Goal: Task Accomplishment & Management: Use online tool/utility

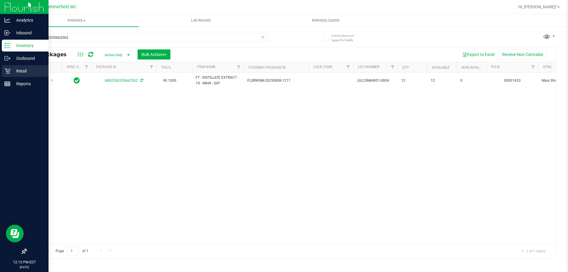
click at [27, 66] on div "Retail" at bounding box center [25, 71] width 47 height 12
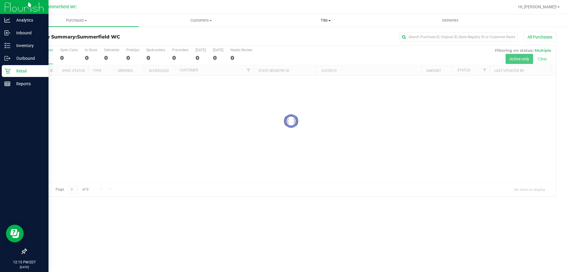
click at [326, 20] on span "Tills" at bounding box center [326, 20] width 124 height 5
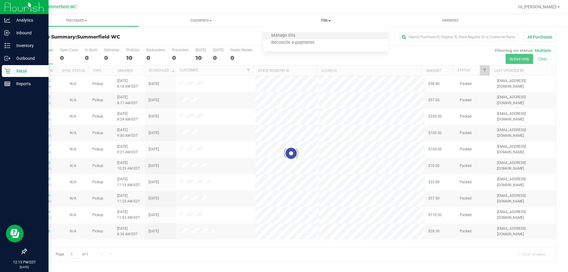
click at [322, 33] on li "Manage tills" at bounding box center [325, 35] width 125 height 7
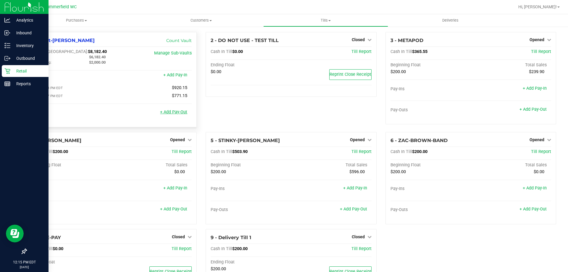
click at [177, 113] on link "+ Add Pay-Out" at bounding box center [173, 112] width 27 height 5
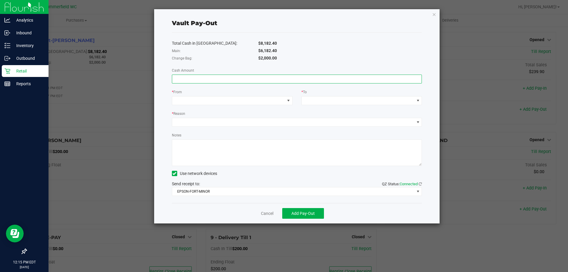
click at [266, 81] on input at bounding box center [297, 79] width 250 height 8
type input "$6,182.40"
click at [251, 102] on span at bounding box center [228, 101] width 113 height 8
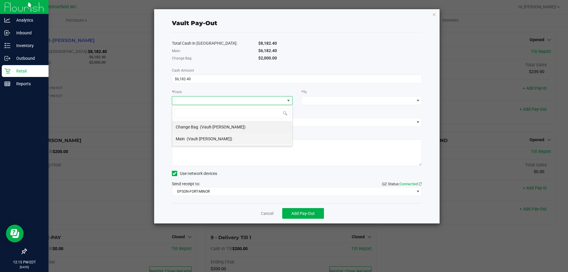
click at [236, 137] on li "Main (Vault-[PERSON_NAME])" at bounding box center [232, 139] width 120 height 12
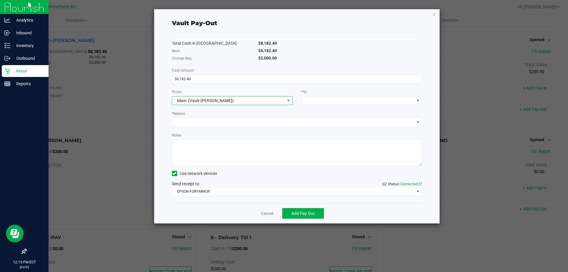
click at [329, 93] on div "* To" at bounding box center [362, 92] width 121 height 7
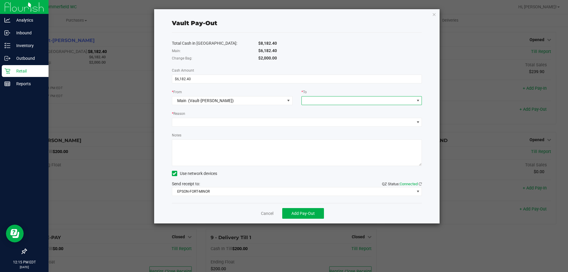
click at [326, 98] on span at bounding box center [358, 101] width 113 height 8
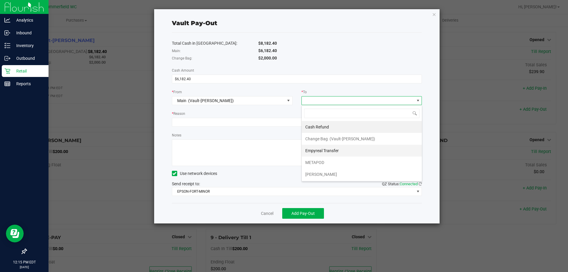
click at [325, 152] on span "Empyreal Transfer" at bounding box center [322, 150] width 33 height 5
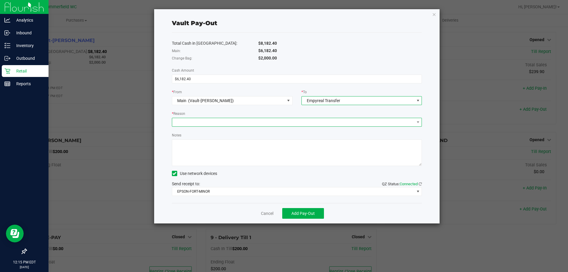
click at [242, 124] on span at bounding box center [293, 122] width 242 height 8
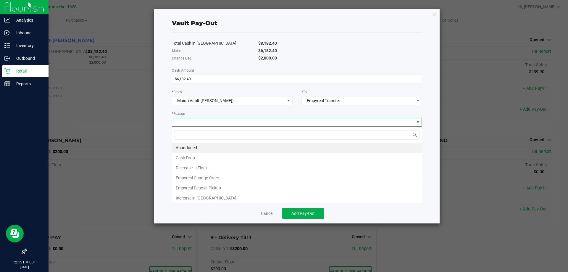
scroll to position [9, 250]
click at [215, 186] on li "Empyreal Deposit Pickup" at bounding box center [297, 188] width 250 height 10
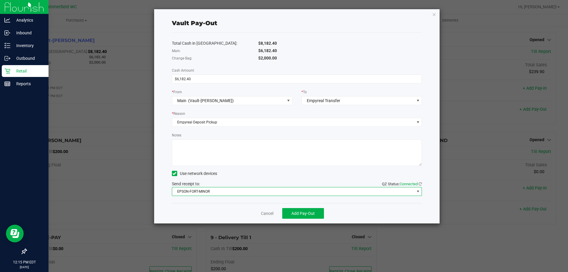
click at [226, 190] on span "EPSON-FORT-MINOR" at bounding box center [293, 191] width 242 height 8
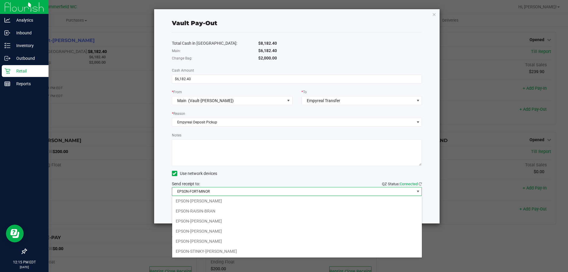
scroll to position [72, 0]
click at [256, 242] on li "EPSON-[PERSON_NAME]" at bounding box center [297, 241] width 250 height 10
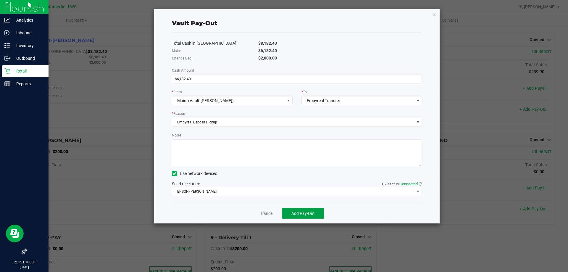
click at [306, 214] on span "Add Pay-Out" at bounding box center [303, 213] width 23 height 5
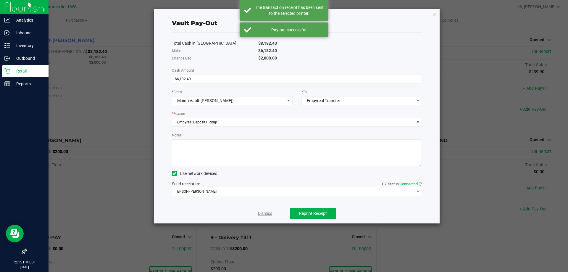
click at [267, 212] on link "Dismiss" at bounding box center [265, 213] width 14 height 6
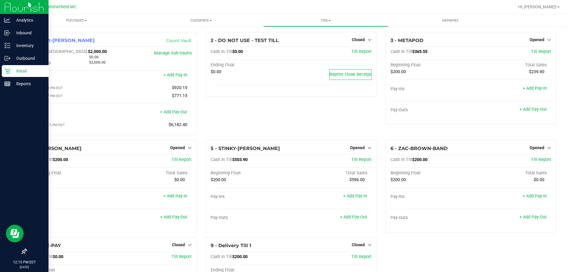
click at [22, 70] on p "Retail" at bounding box center [28, 70] width 36 height 7
